Goal: Task Accomplishment & Management: Complete application form

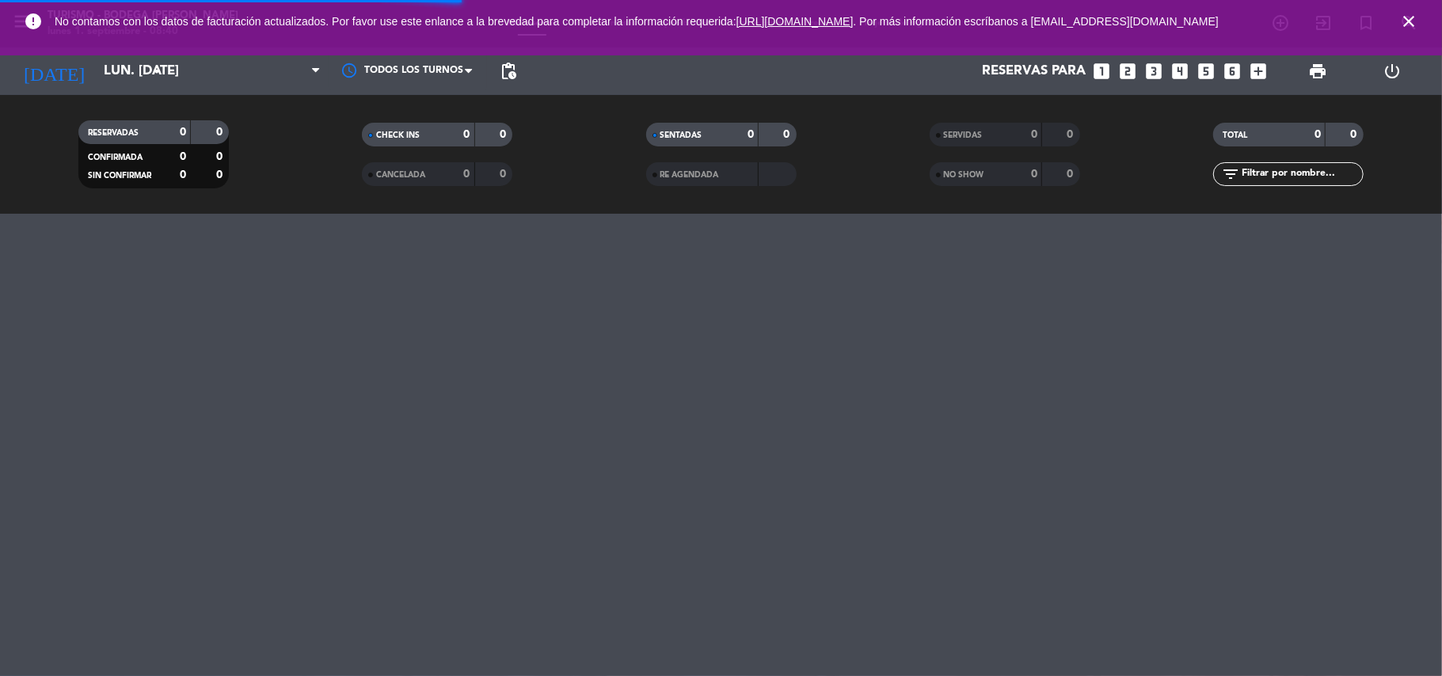
click at [1407, 14] on icon "close" at bounding box center [1408, 21] width 19 height 19
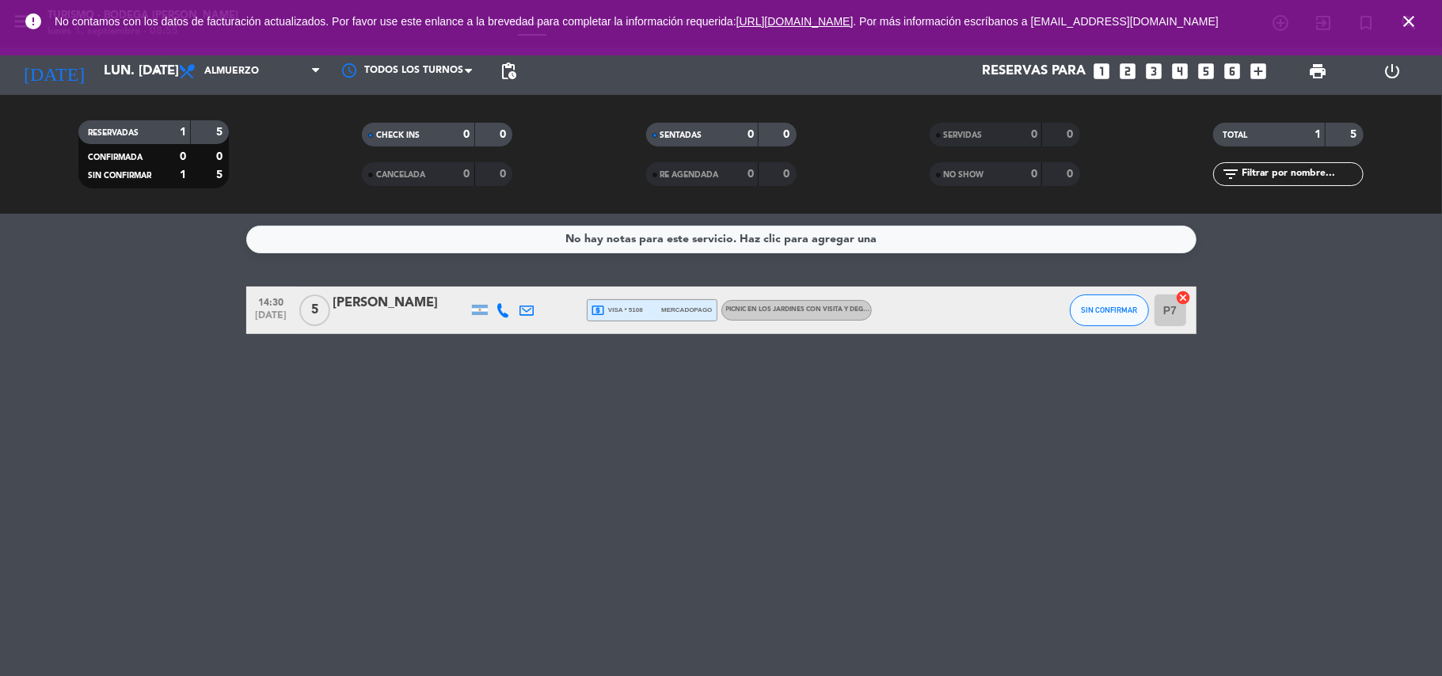
click at [1404, 17] on icon "close" at bounding box center [1408, 21] width 19 height 19
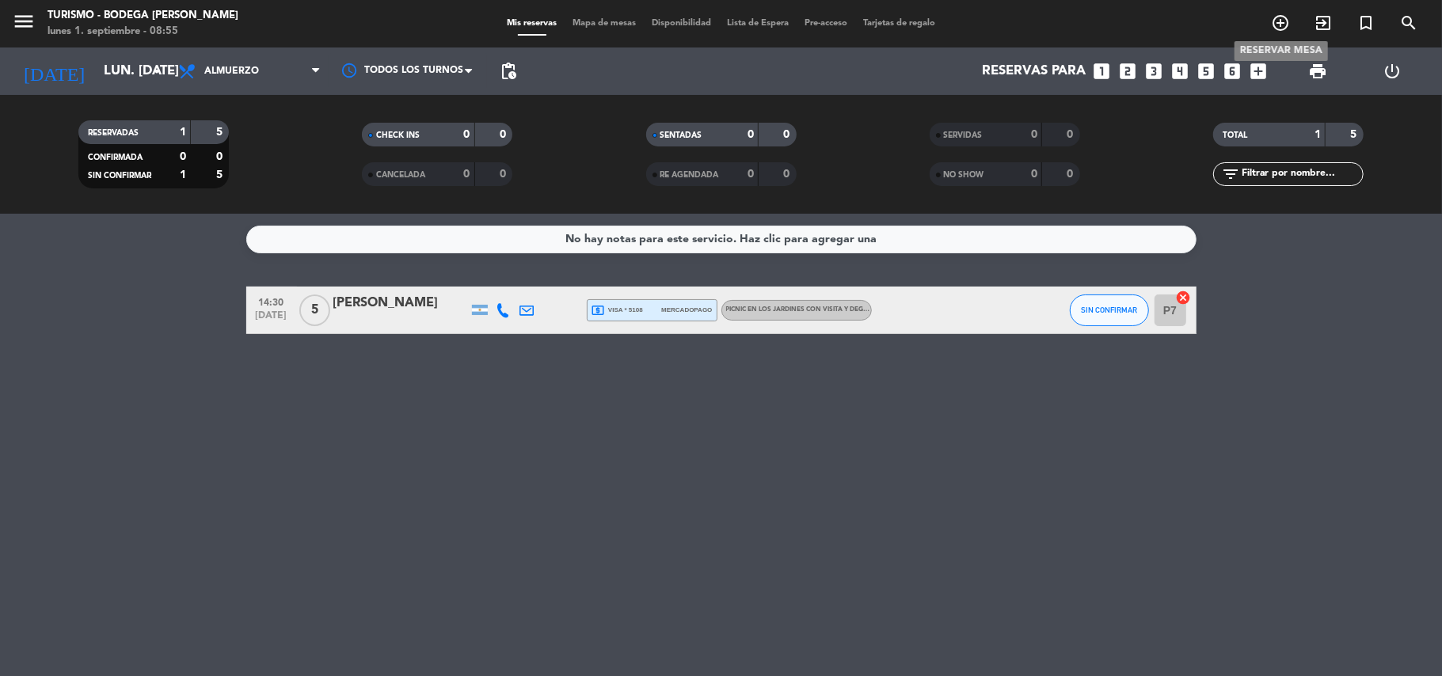
click at [1279, 19] on icon "add_circle_outline" at bounding box center [1280, 22] width 19 height 19
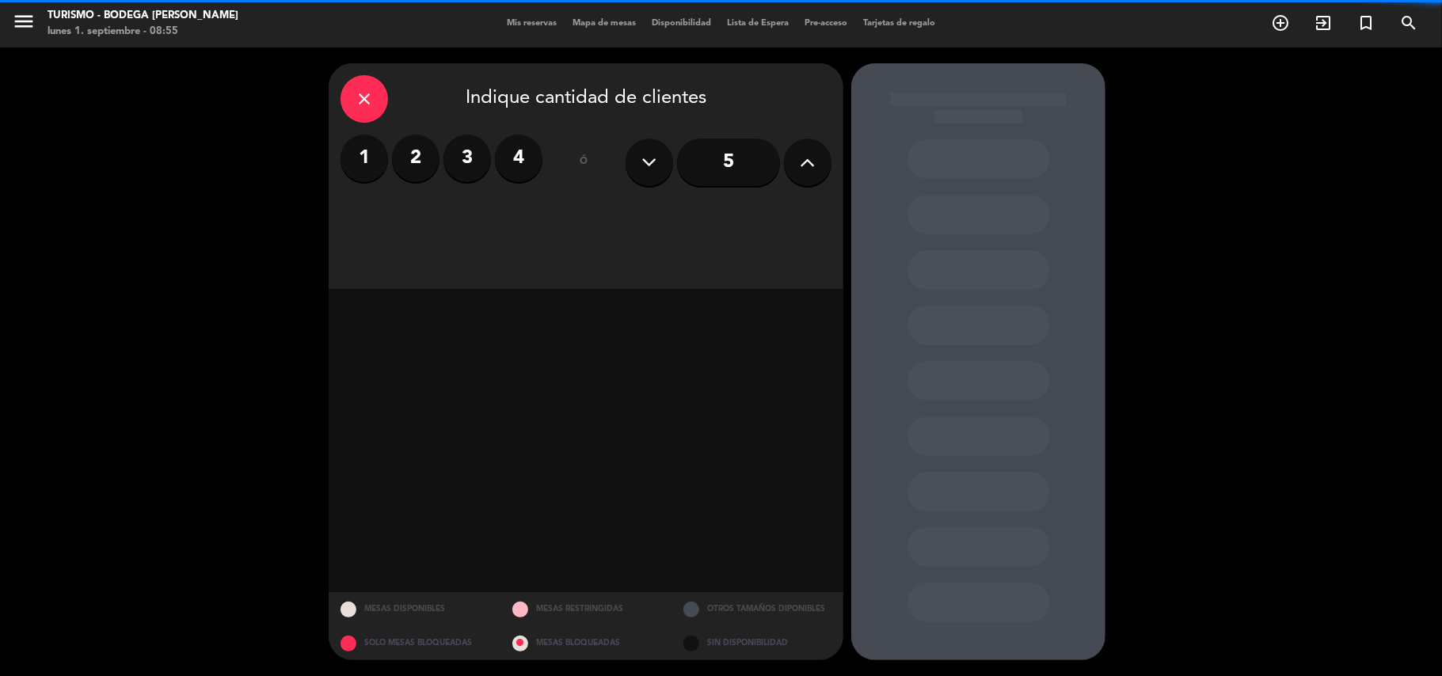
click at [809, 157] on icon at bounding box center [807, 162] width 15 height 24
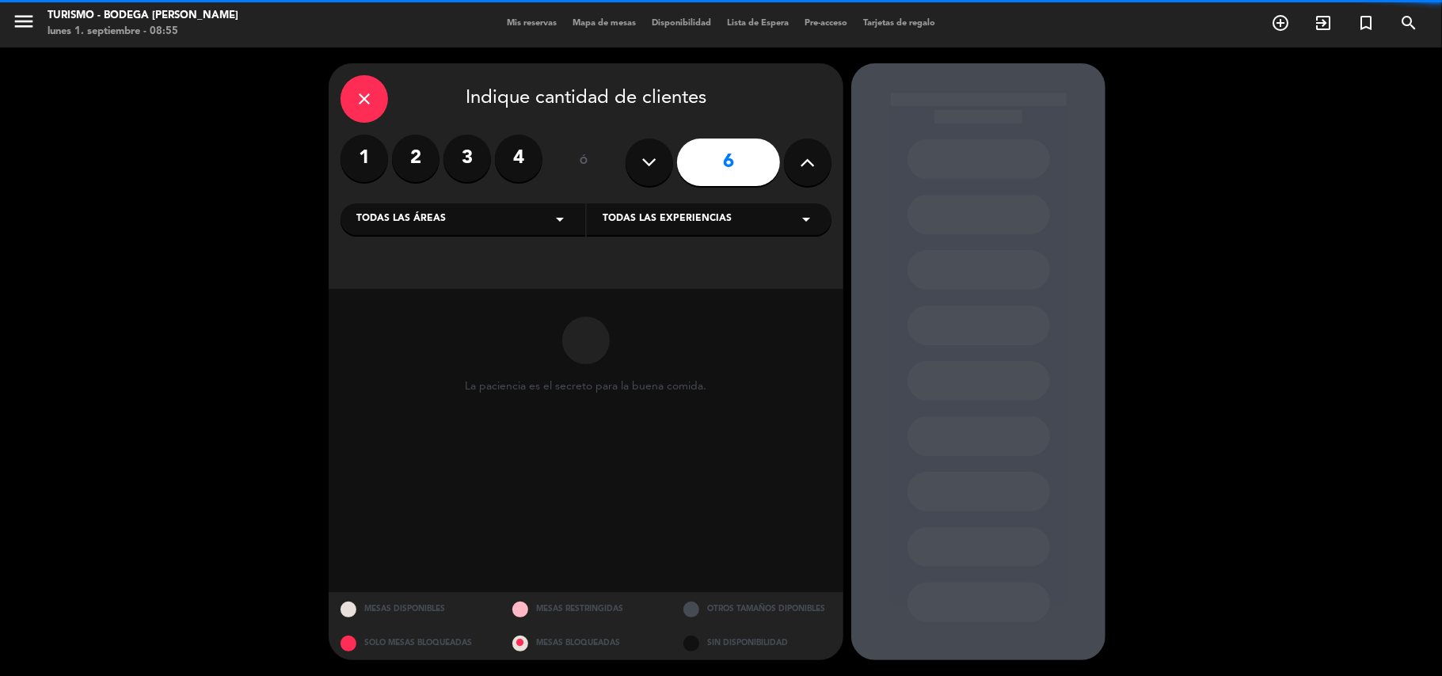
click at [669, 225] on span "Todas las experiencias" at bounding box center [666, 219] width 129 height 16
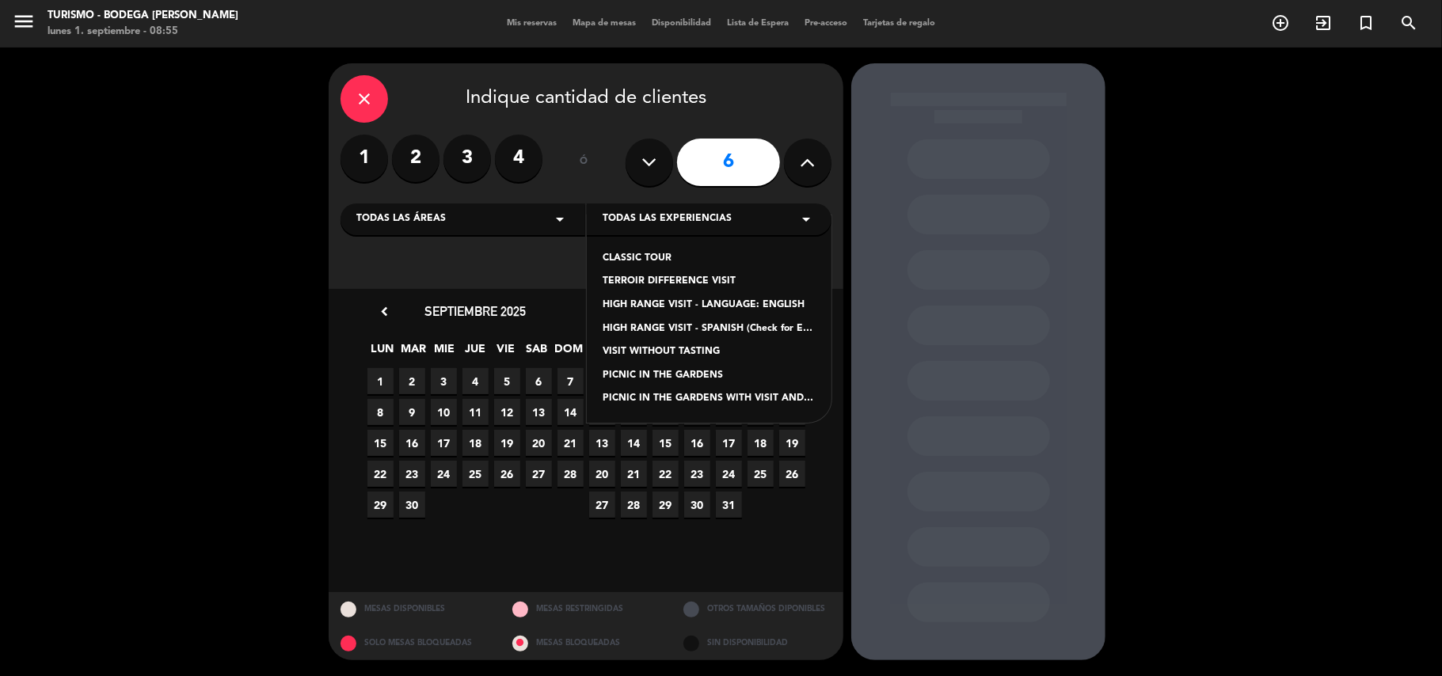
click at [667, 274] on div "CLASSIC TOUR TERROIR DIFFERENCE VISIT HIGH RANGE VISIT - LANGUAGE: ENGLISH HIGH…" at bounding box center [709, 318] width 245 height 207
click at [669, 280] on div "TERROIR DIFFERENCE VISIT" at bounding box center [708, 282] width 213 height 16
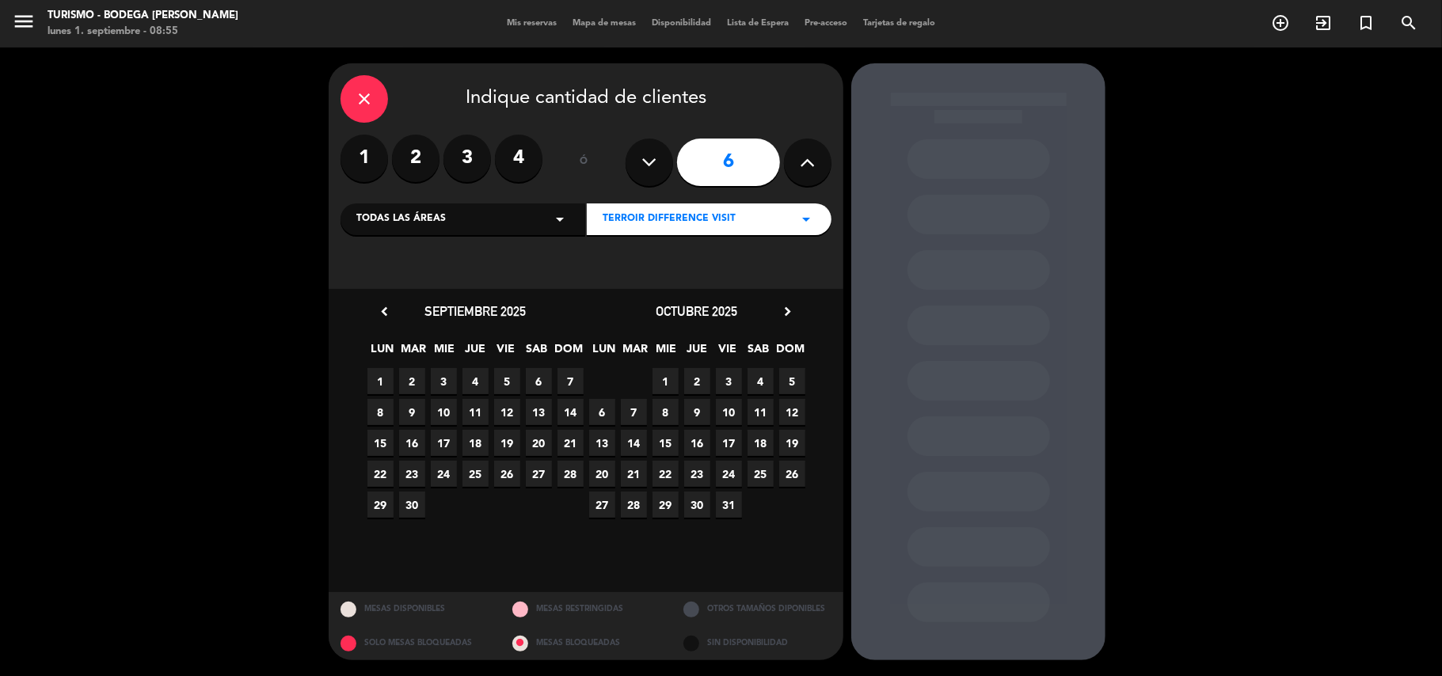
click at [442, 381] on span "3" at bounding box center [444, 381] width 26 height 26
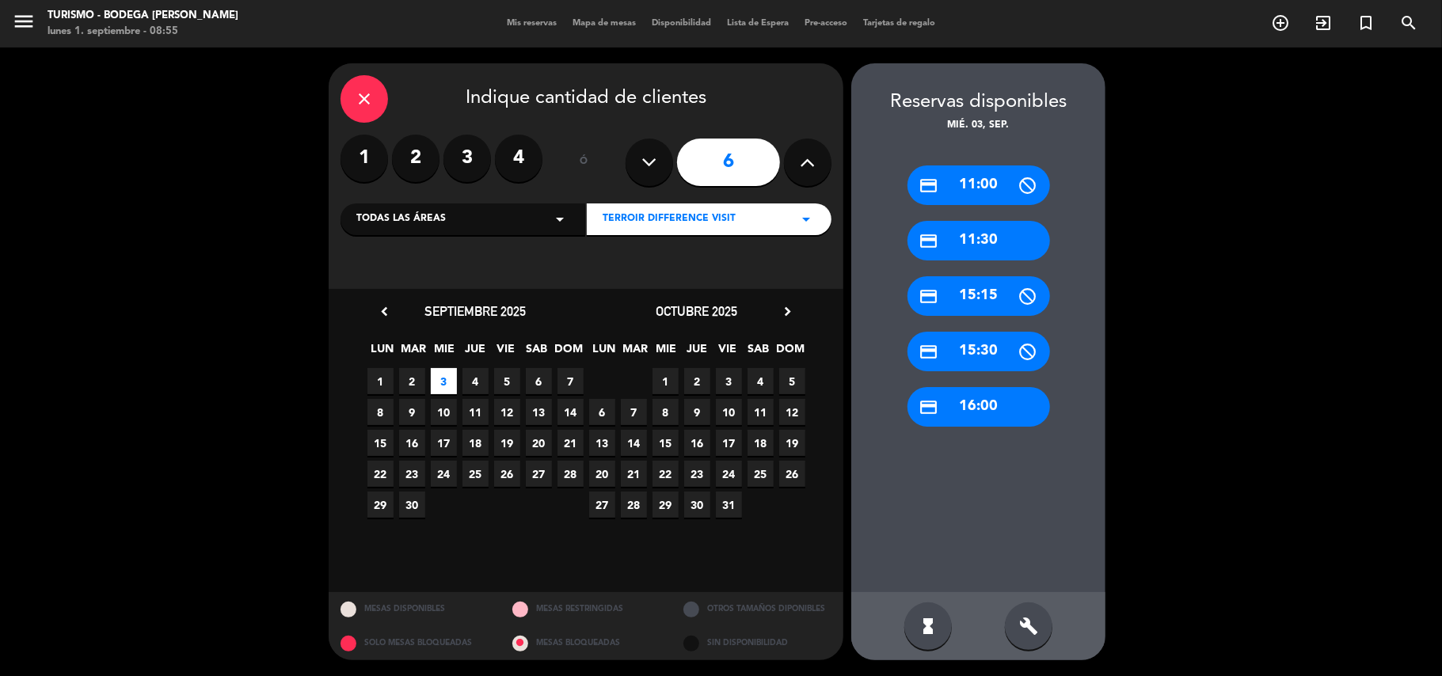
click at [977, 244] on div "credit_card 11:30" at bounding box center [978, 241] width 142 height 40
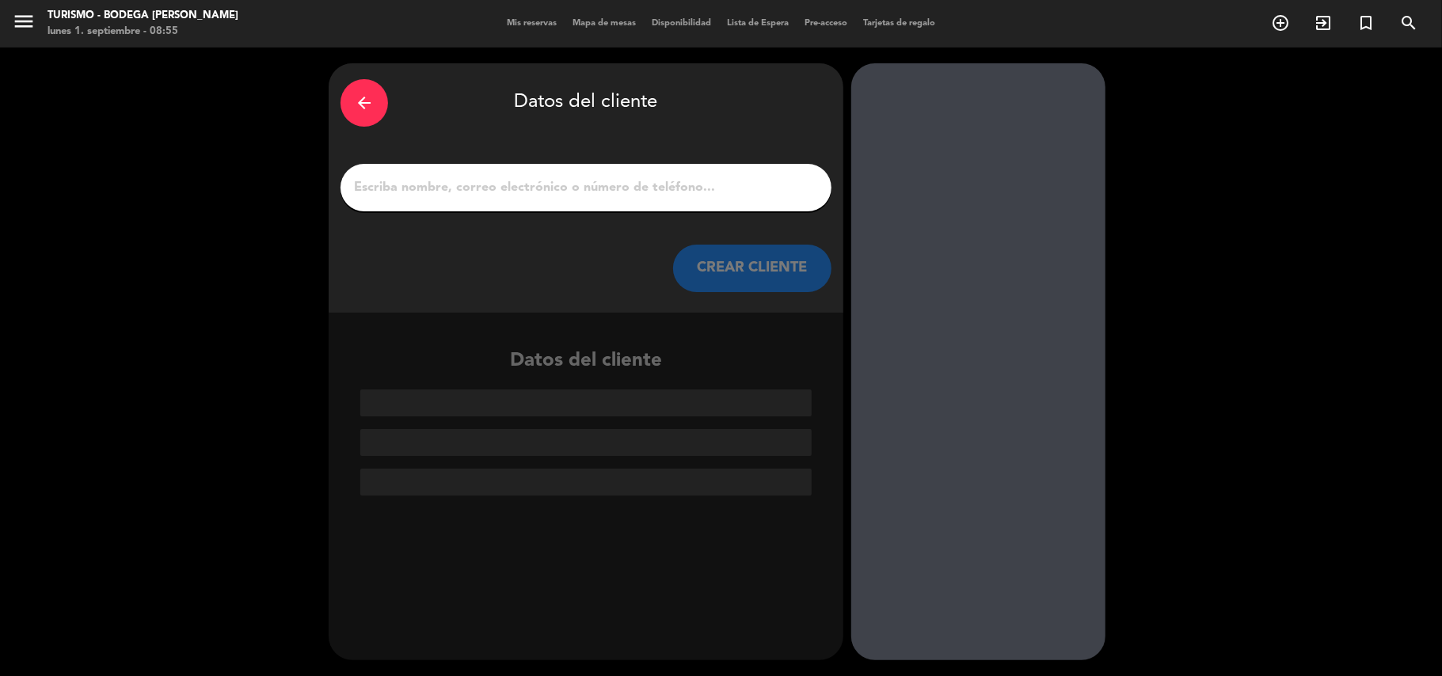
click at [630, 188] on input "1" at bounding box center [585, 188] width 467 height 22
paste input "[PERSON_NAME]"
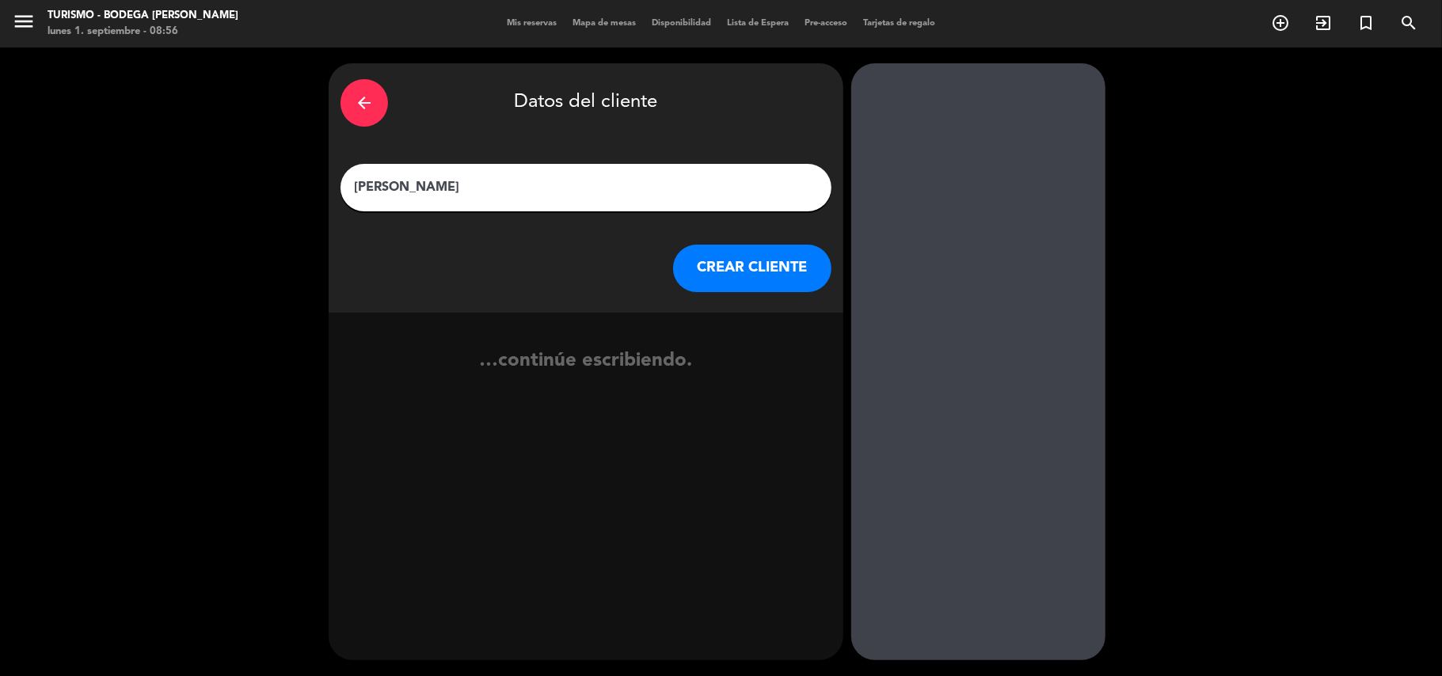
type input "[PERSON_NAME]"
click at [744, 264] on button "CREAR CLIENTE" at bounding box center [752, 268] width 158 height 47
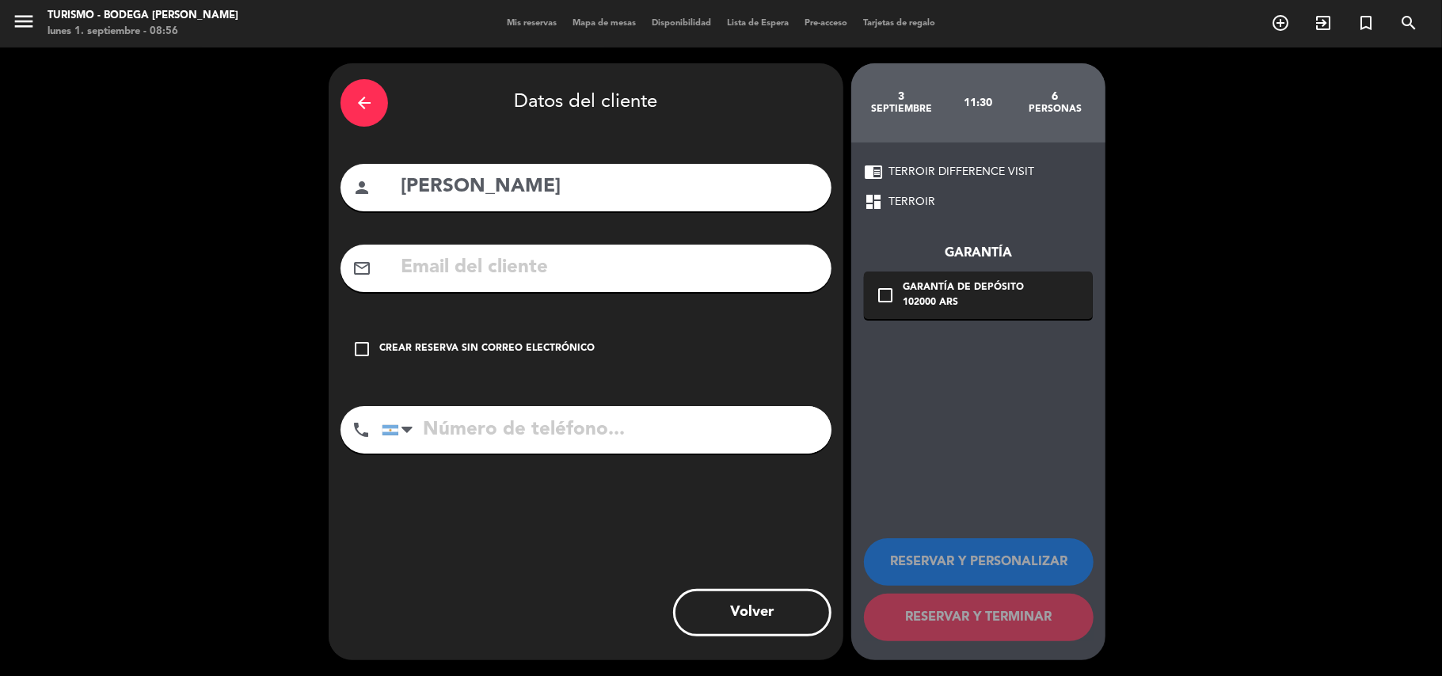
click at [515, 247] on div "arrow_back Datos del cliente person [PERSON_NAME] mail_outline check_box_outlin…" at bounding box center [586, 361] width 515 height 597
click at [515, 252] on input "text" at bounding box center [609, 268] width 420 height 32
paste input "[EMAIL_ADDRESS][DOMAIN_NAME]"
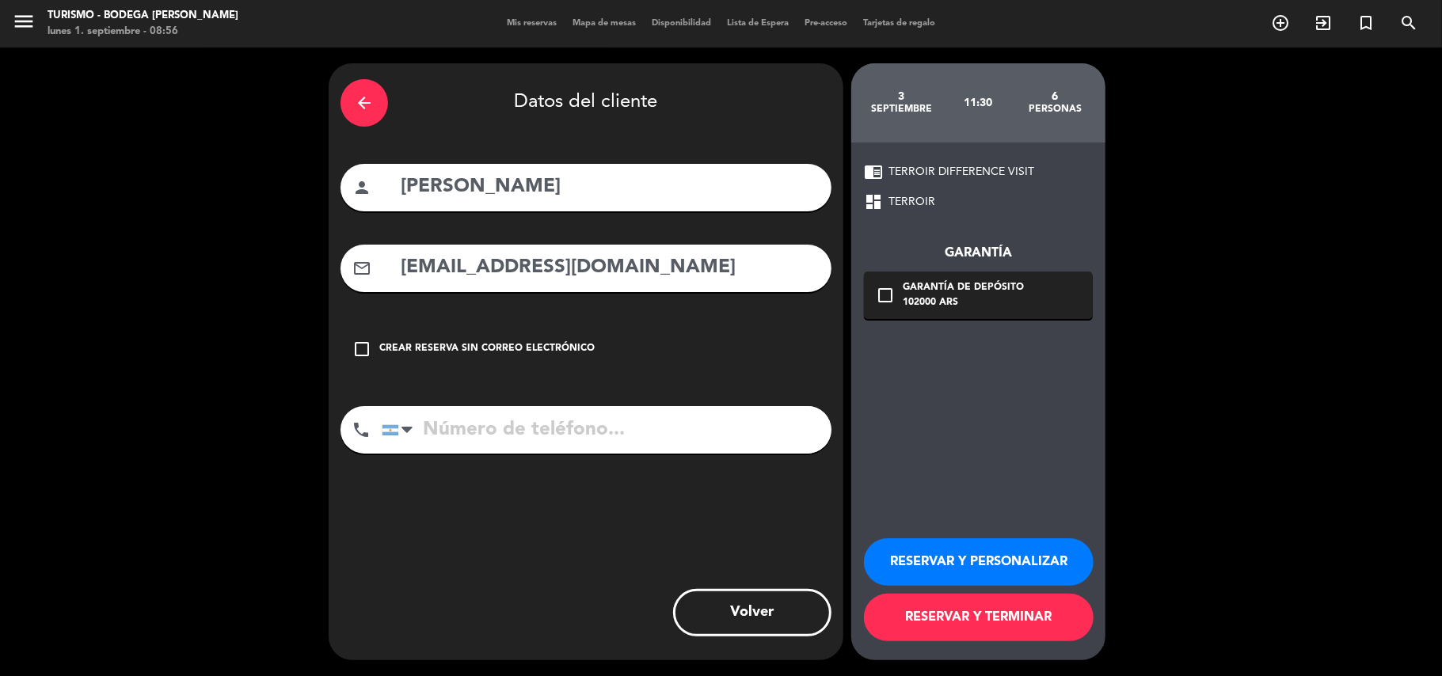
type input "[EMAIL_ADDRESS][DOMAIN_NAME]"
click at [570, 426] on input "tel" at bounding box center [607, 429] width 450 height 47
paste input "[PHONE_NUMBER]"
type input "[PHONE_NUMBER]"
click at [887, 552] on button "RESERVAR Y PERSONALIZAR" at bounding box center [979, 561] width 230 height 47
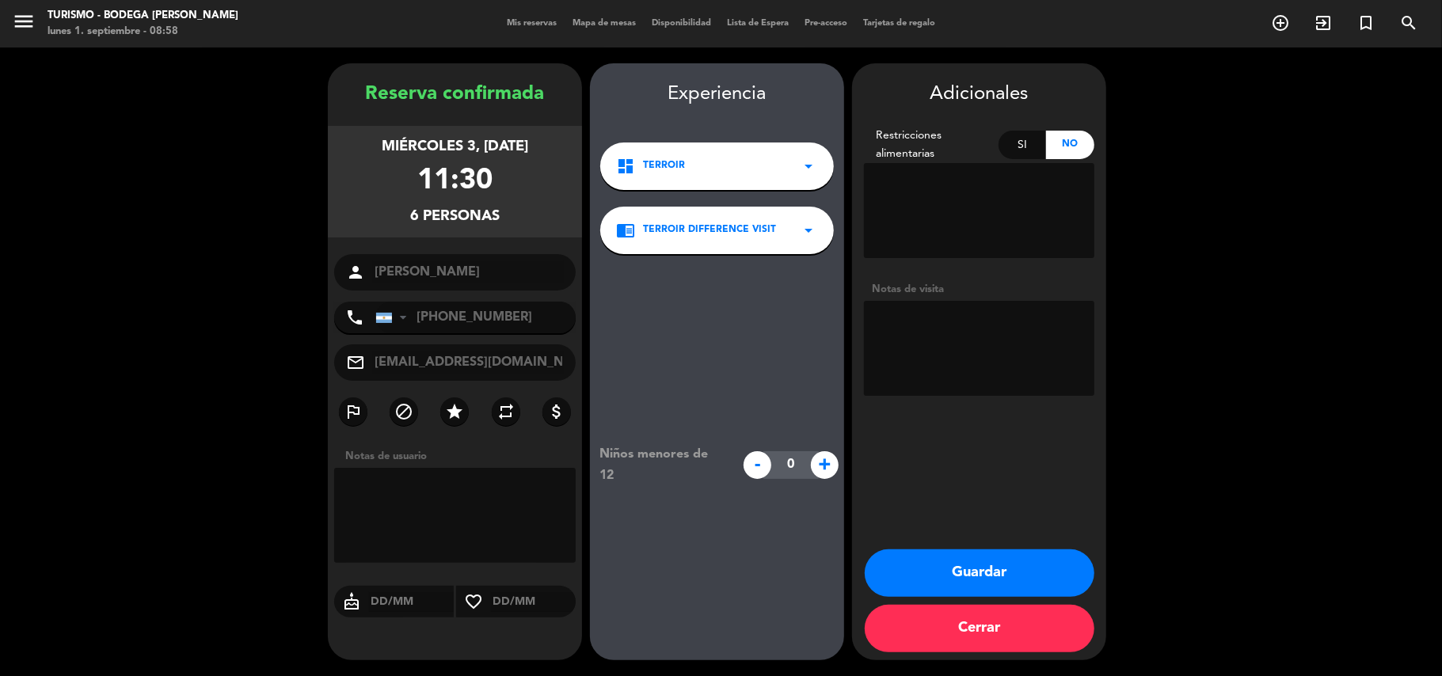
click at [897, 348] on textarea at bounding box center [979, 348] width 230 height 95
type textarea "PAGADO $102.000R5290"
click at [929, 561] on button "Guardar" at bounding box center [979, 572] width 230 height 47
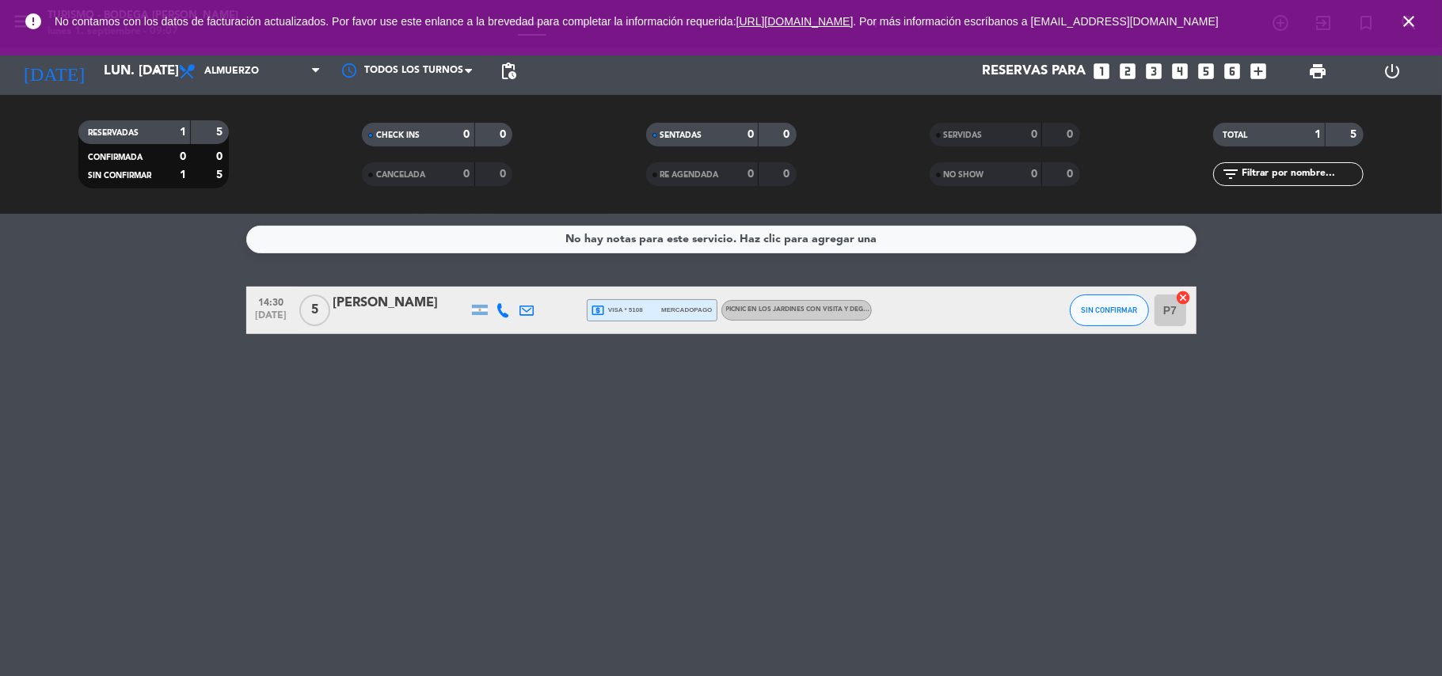
click at [1413, 17] on icon "close" at bounding box center [1408, 21] width 19 height 19
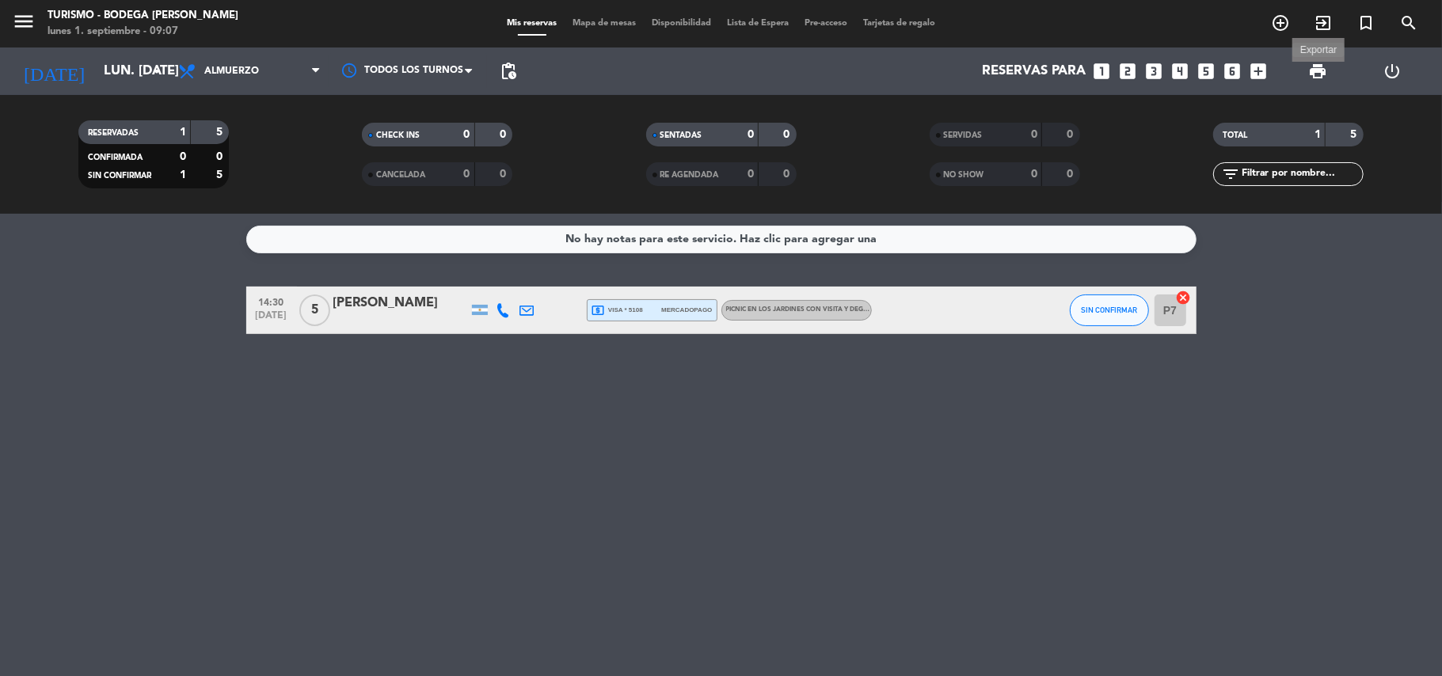
click at [1312, 66] on span "print" at bounding box center [1317, 71] width 19 height 19
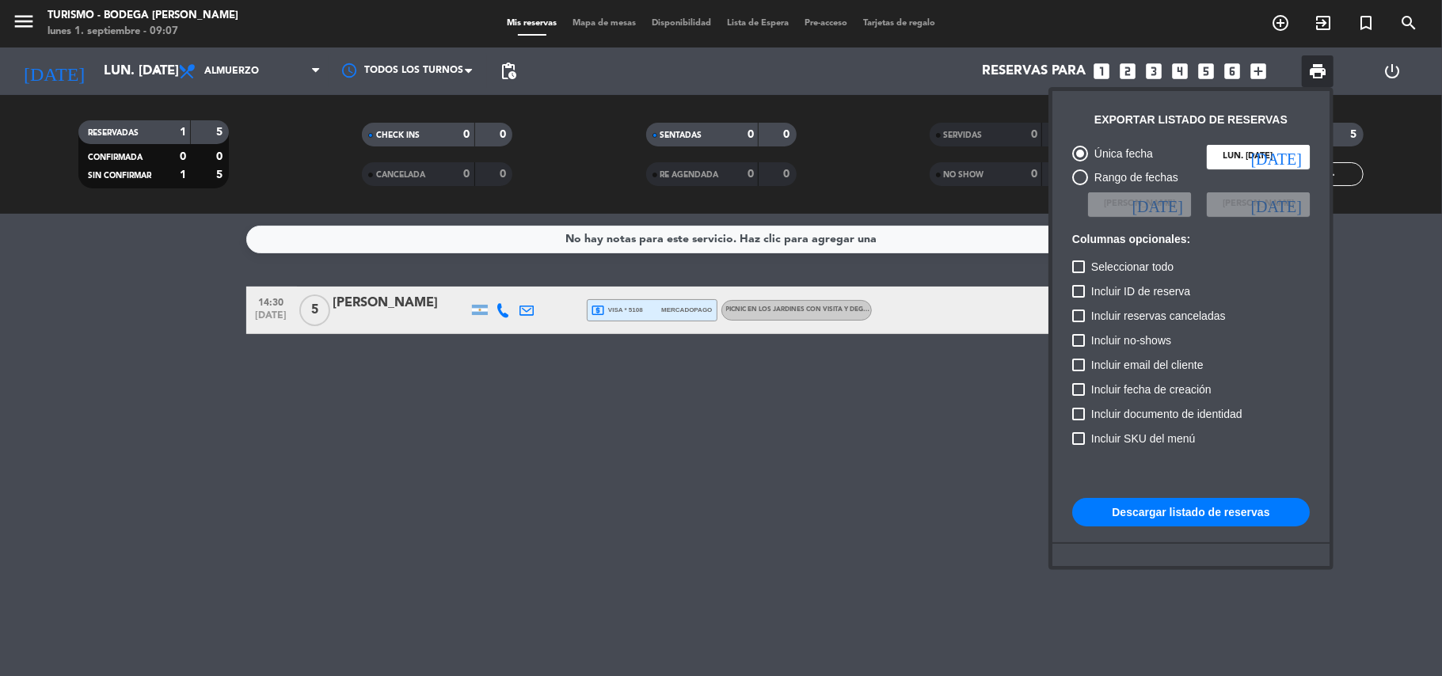
click at [1211, 511] on button "Descargar listado de reservas" at bounding box center [1190, 512] width 237 height 28
drag, startPoint x: 828, startPoint y: 480, endPoint x: 812, endPoint y: 448, distance: 35.4
click at [828, 475] on div at bounding box center [721, 338] width 1442 height 676
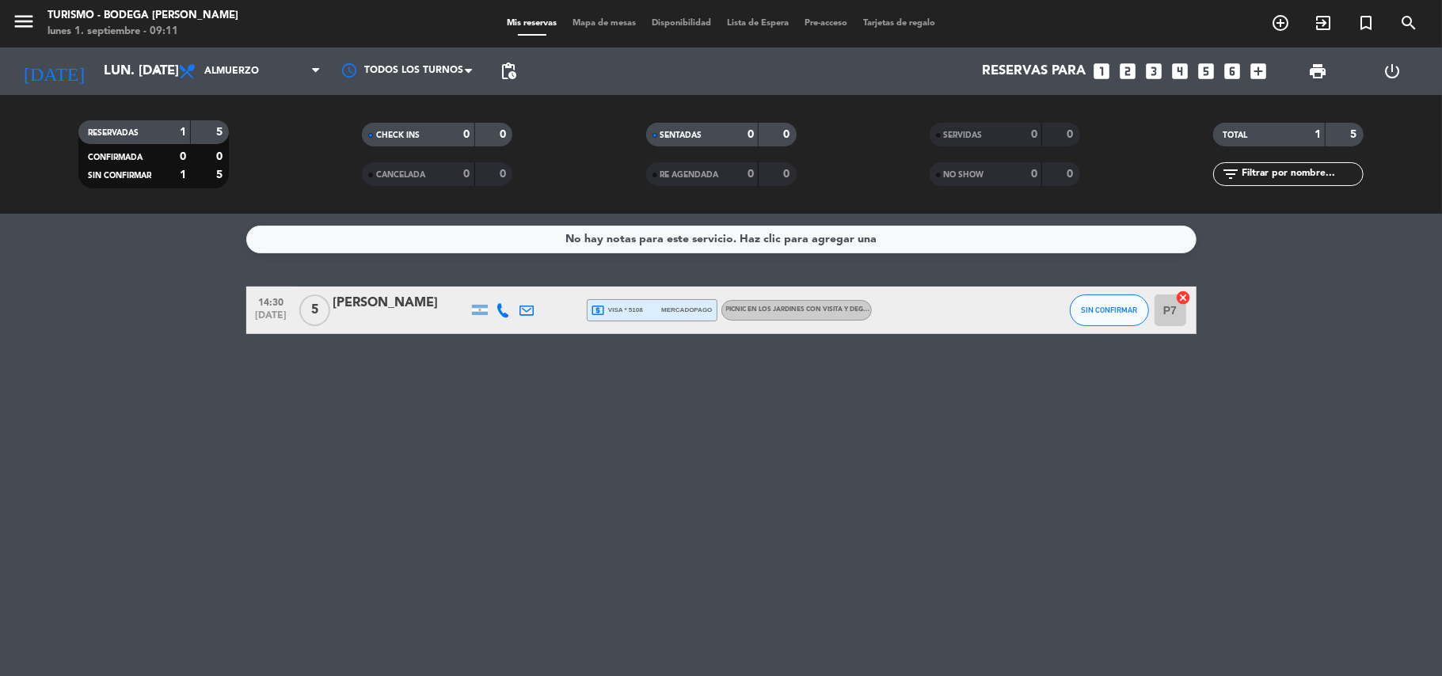
click at [714, 476] on div "No hay notas para este servicio. Haz clic para agregar una 14:30 [DATE] 5 [PERS…" at bounding box center [721, 445] width 1442 height 462
click at [619, 307] on span "local_atm visa * 5108" at bounding box center [616, 310] width 51 height 14
click at [524, 310] on icon at bounding box center [527, 310] width 14 height 14
click at [678, 280] on span "content_paste" at bounding box center [684, 282] width 12 height 12
click at [365, 304] on div "[PERSON_NAME]" at bounding box center [400, 303] width 135 height 21
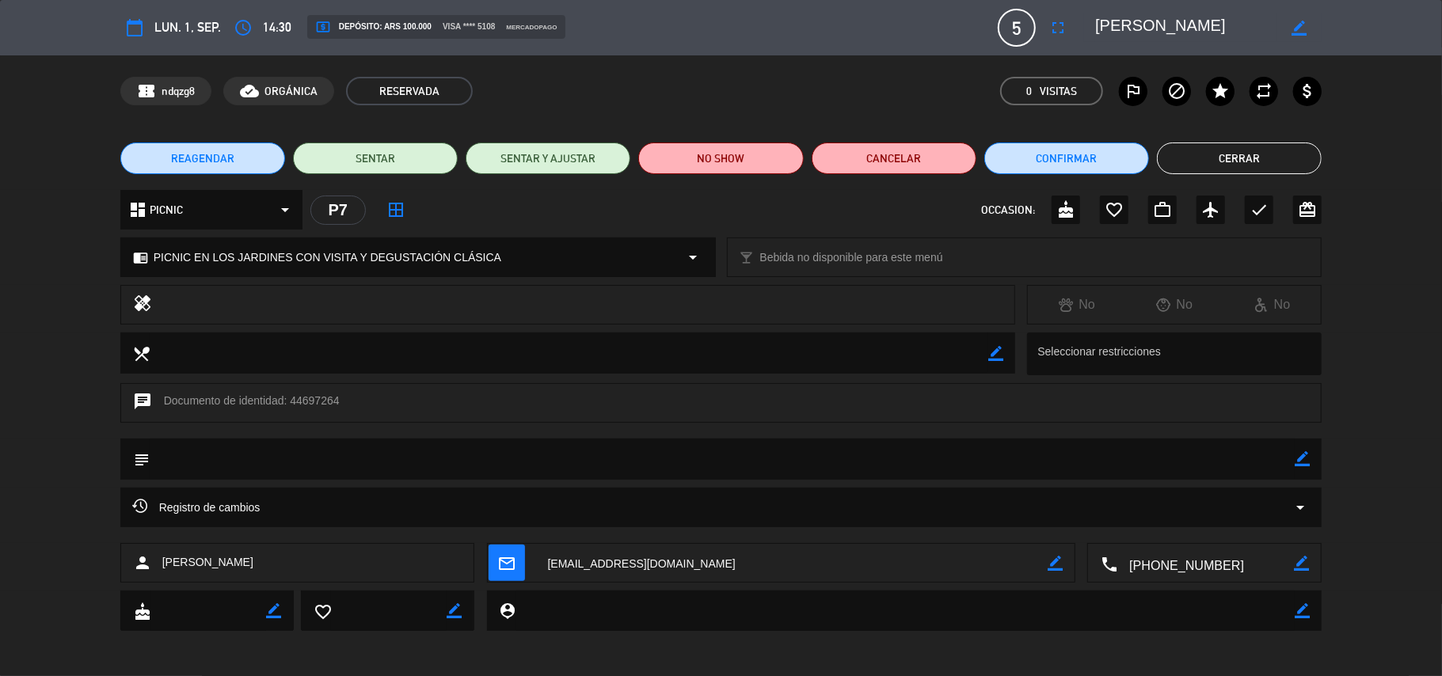
scroll to position [1, 0]
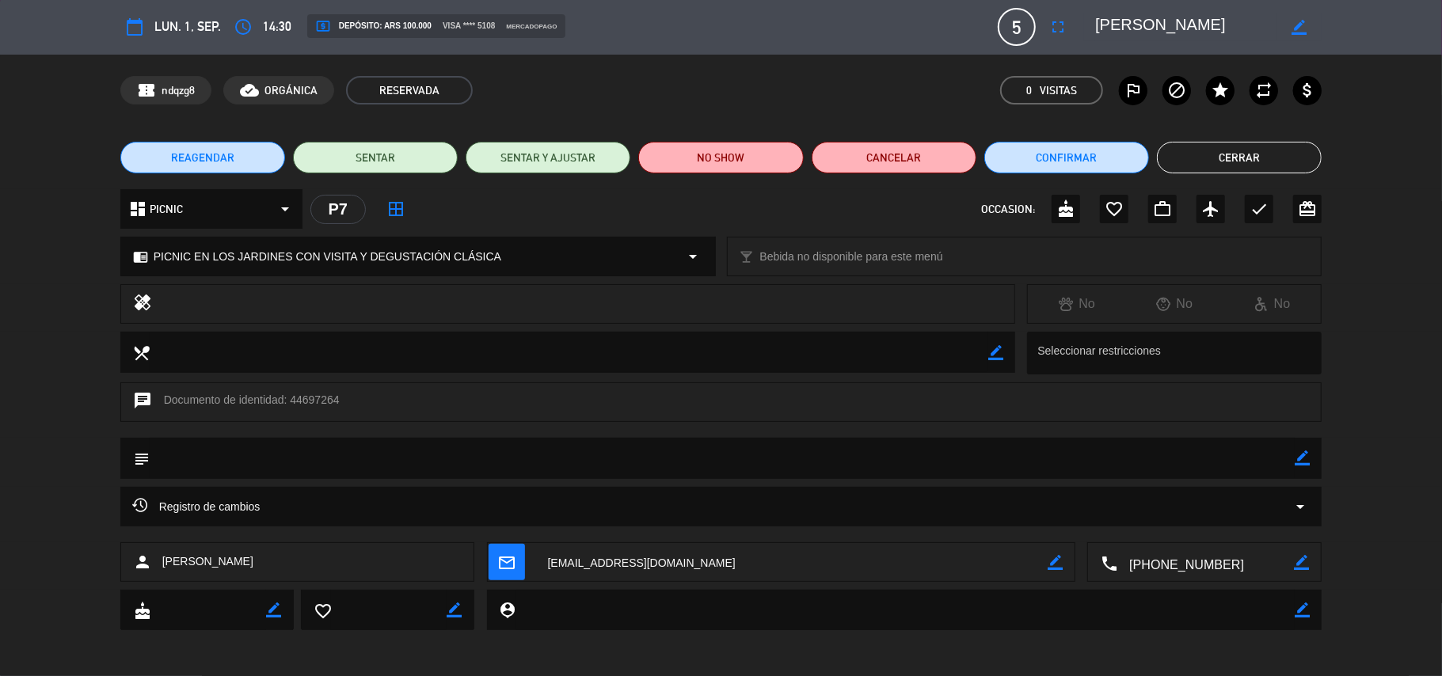
drag, startPoint x: 1297, startPoint y: 458, endPoint x: 1271, endPoint y: 457, distance: 25.3
click at [1294, 457] on icon "border_color" at bounding box center [1301, 457] width 15 height 15
click at [1271, 457] on textarea at bounding box center [722, 458] width 1145 height 40
type textarea "PAGADO $100.000R5292"
click at [1298, 458] on icon at bounding box center [1301, 457] width 15 height 15
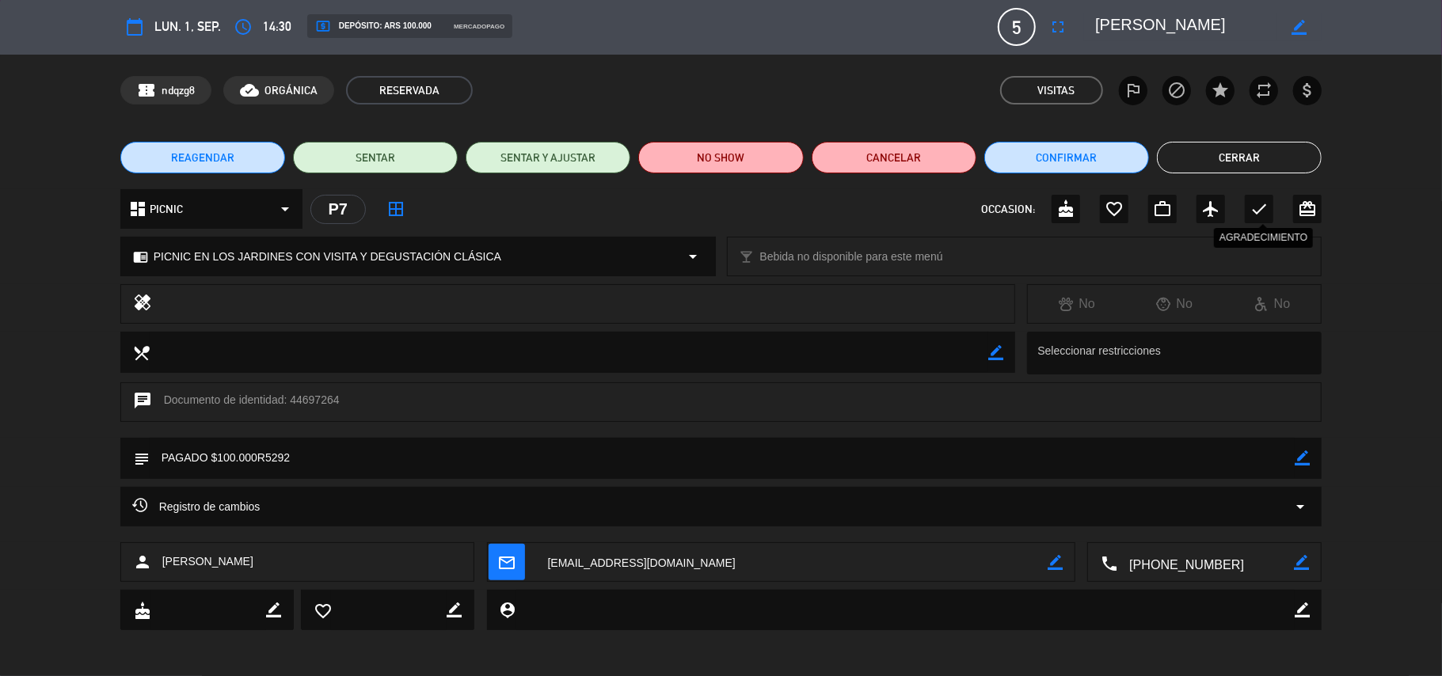
click at [1257, 210] on icon "check" at bounding box center [1258, 208] width 19 height 19
click at [1203, 560] on textarea at bounding box center [1205, 563] width 177 height 40
click at [1236, 518] on span "content_paste" at bounding box center [1235, 524] width 12 height 12
click at [1217, 154] on button "Cerrar" at bounding box center [1239, 158] width 165 height 32
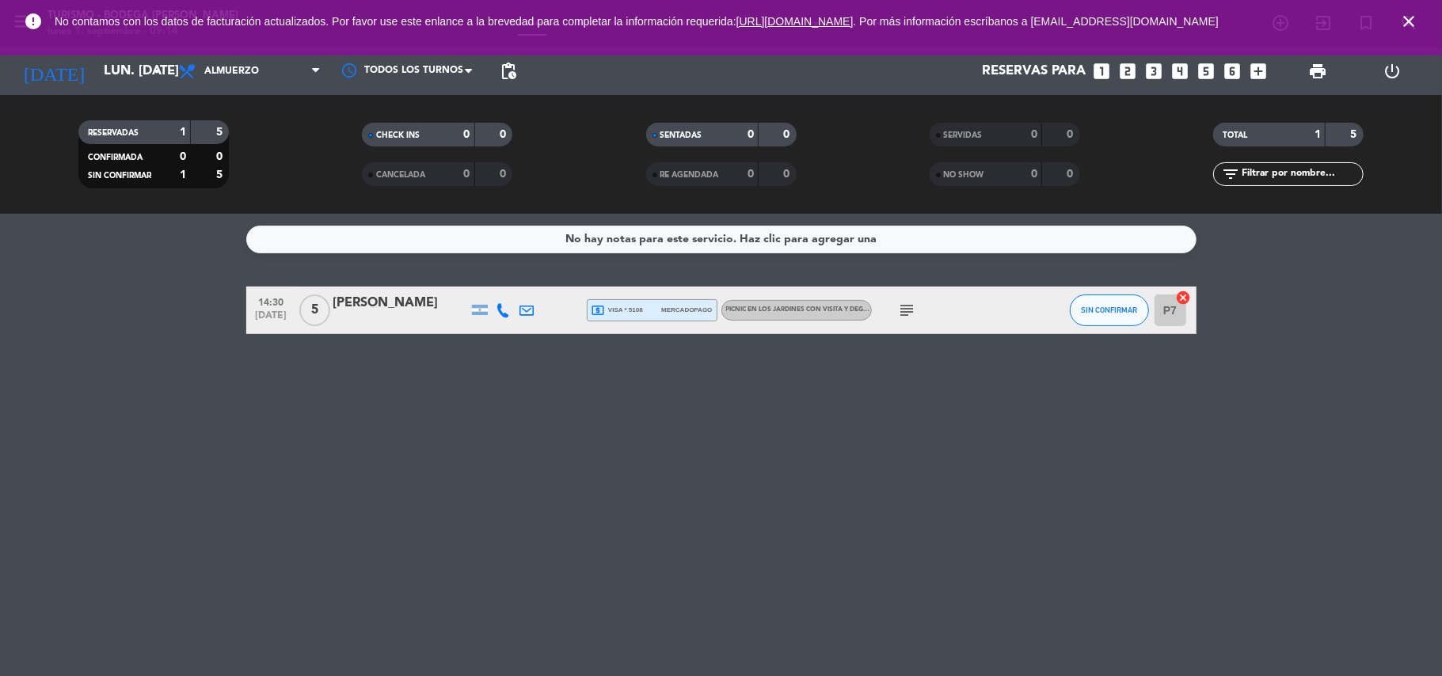
click at [1407, 19] on icon "close" at bounding box center [1408, 21] width 19 height 19
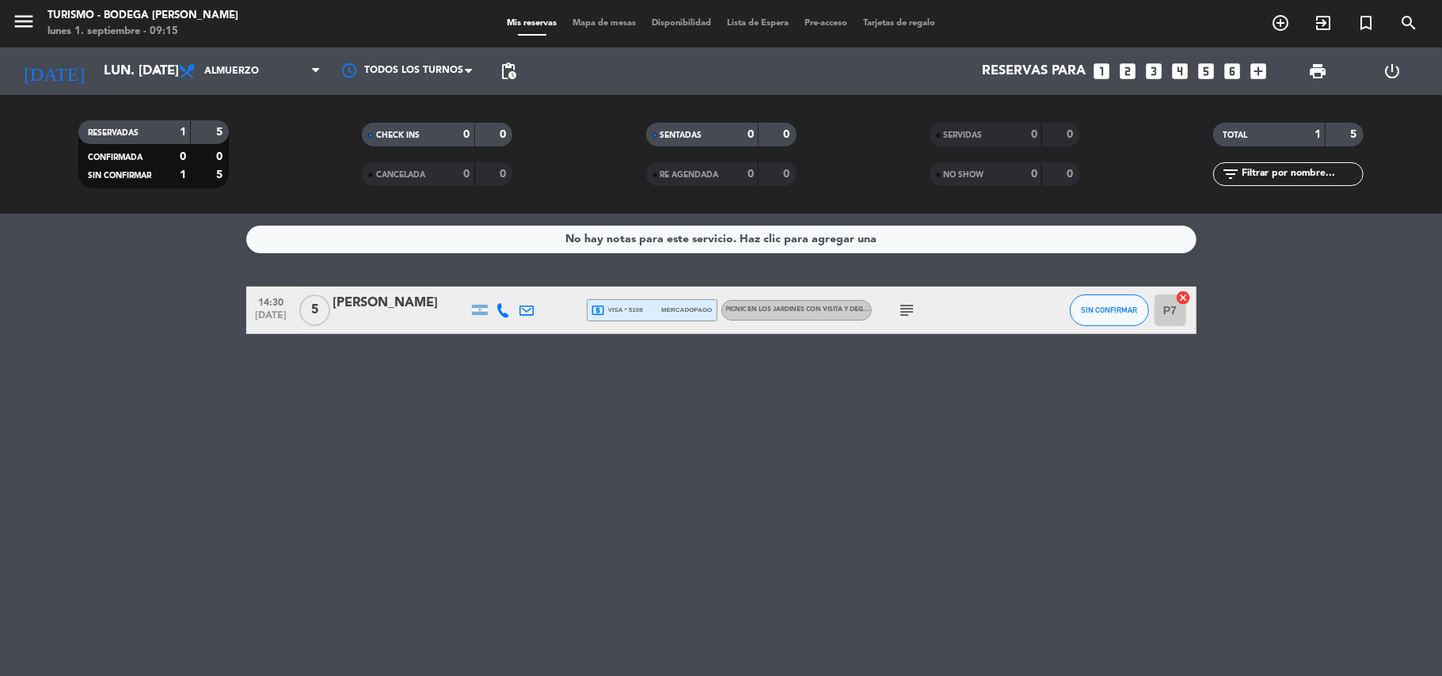
click at [827, 309] on span "PICNIC EN LOS JARDINES CON VISITA Y DEGUSTACIÓN CLÁSICA" at bounding box center [825, 309] width 199 height 6
